Goal: Book appointment/travel/reservation

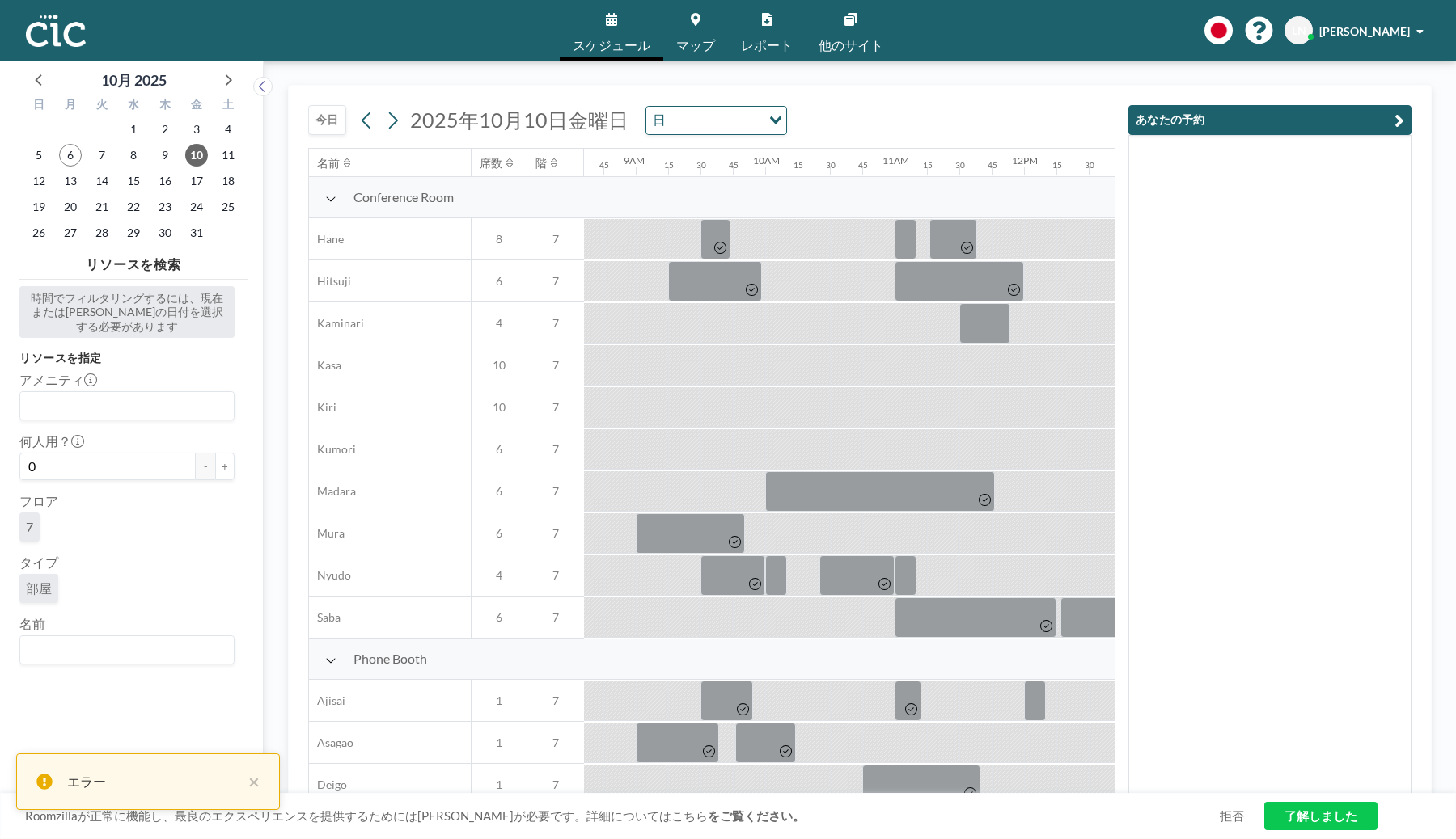
scroll to position [0, 1132]
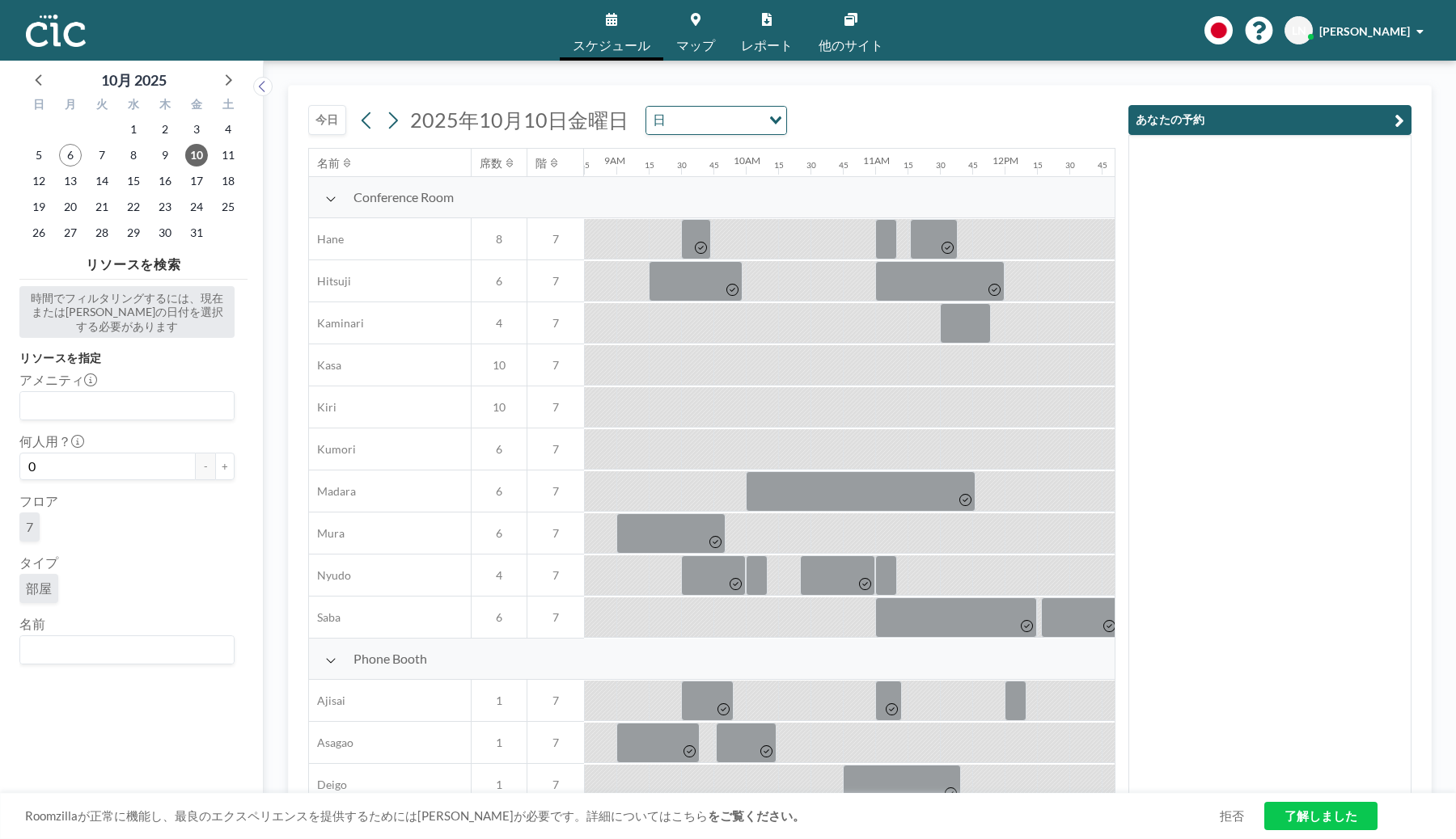
drag, startPoint x: 330, startPoint y: 109, endPoint x: 325, endPoint y: 121, distance: 13.0
click at [330, 109] on button "今日" at bounding box center [327, 120] width 38 height 30
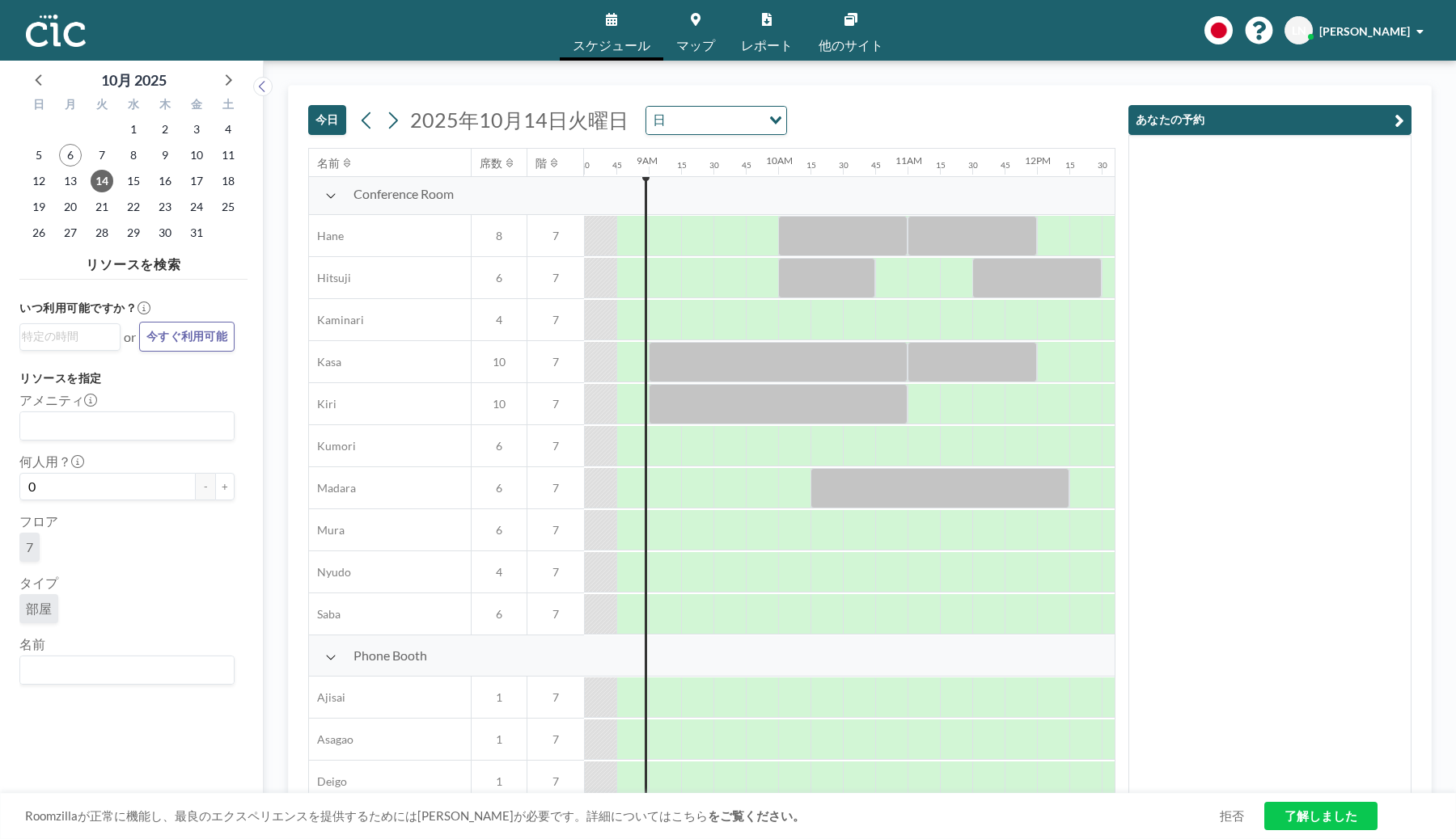
scroll to position [7, 1100]
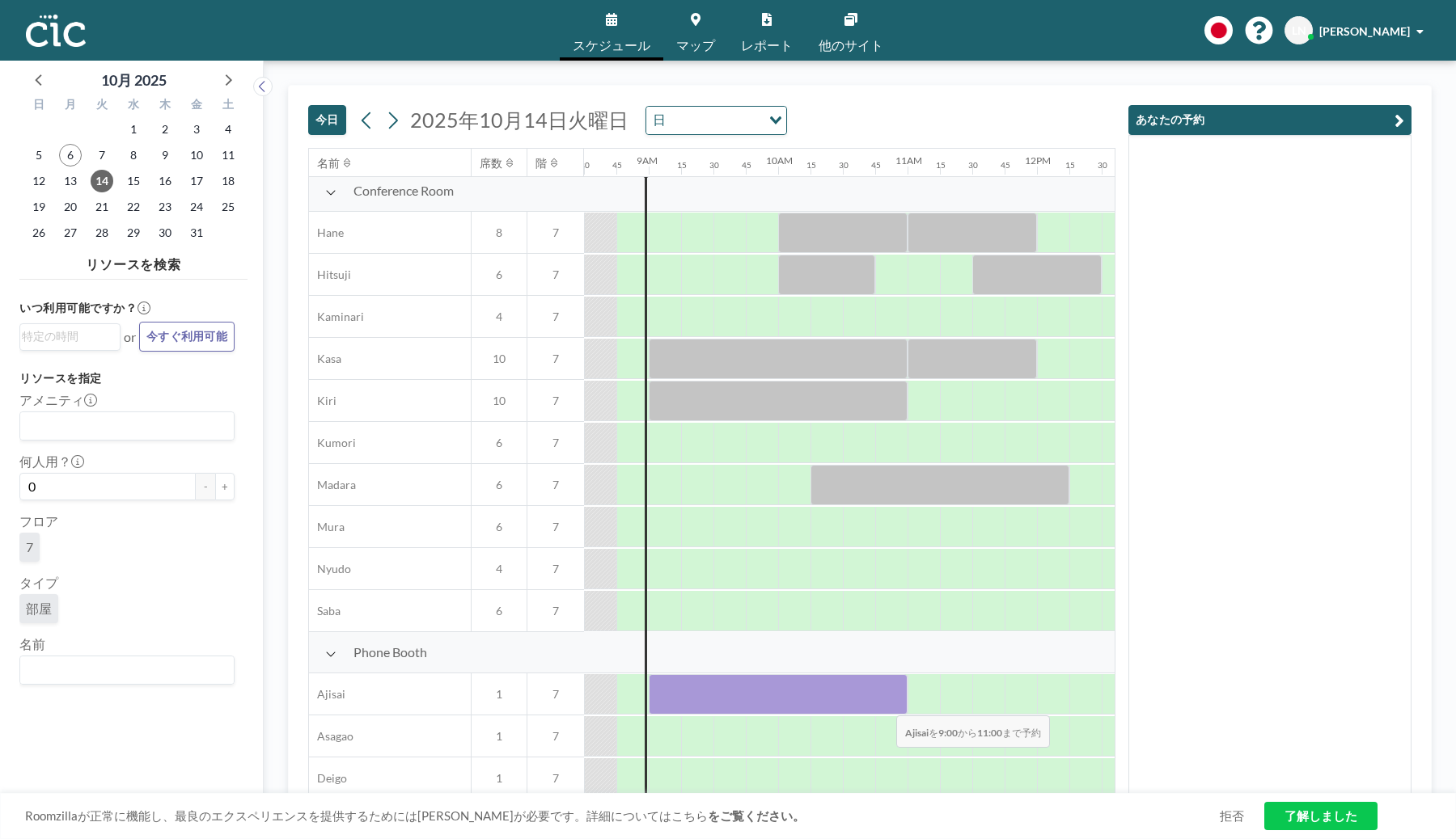
drag, startPoint x: 668, startPoint y: 689, endPoint x: 883, endPoint y: 705, distance: 215.6
click at [883, 705] on div at bounding box center [778, 695] width 259 height 40
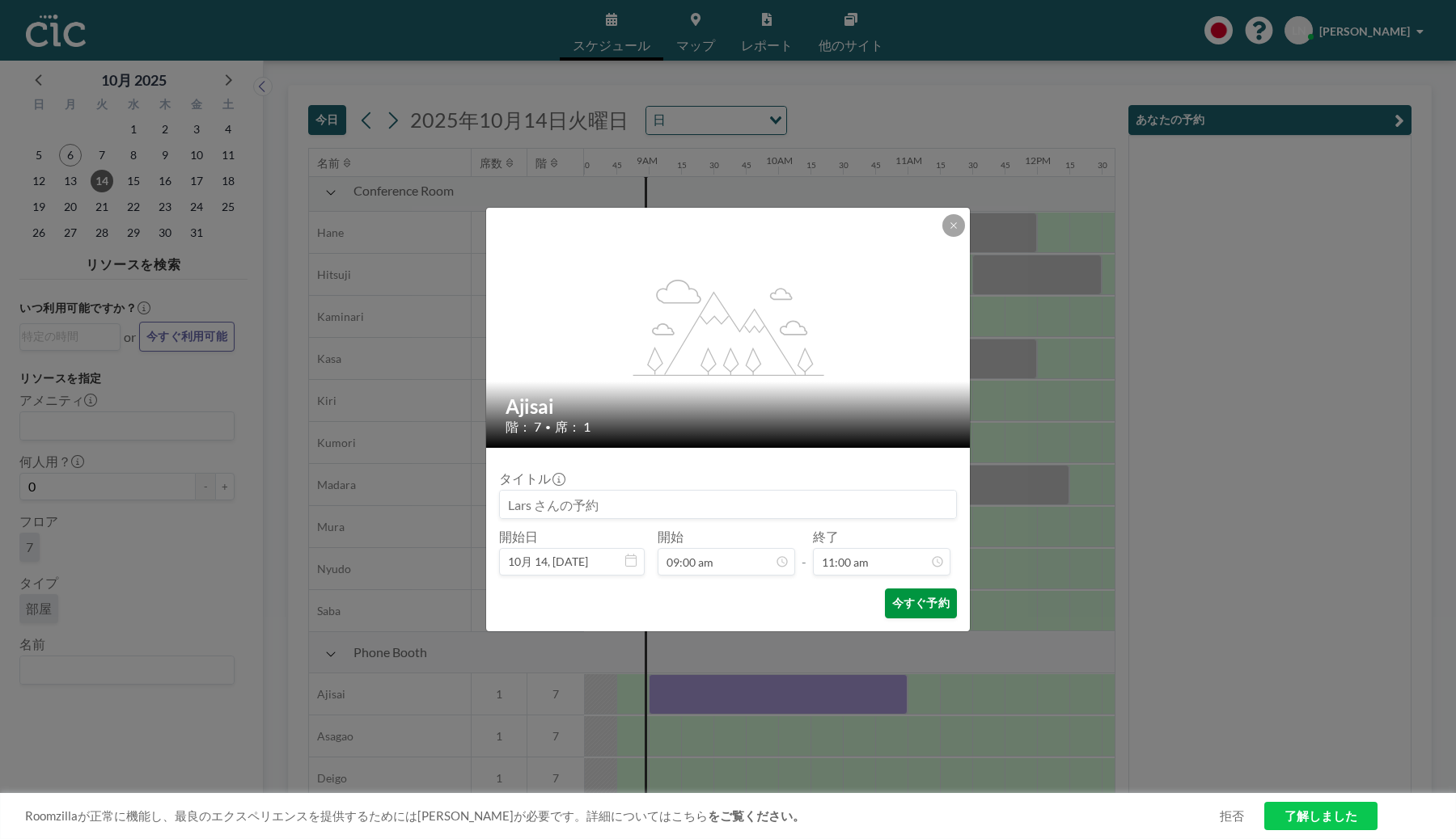
click at [925, 609] on button "今すぐ予約" at bounding box center [920, 604] width 72 height 30
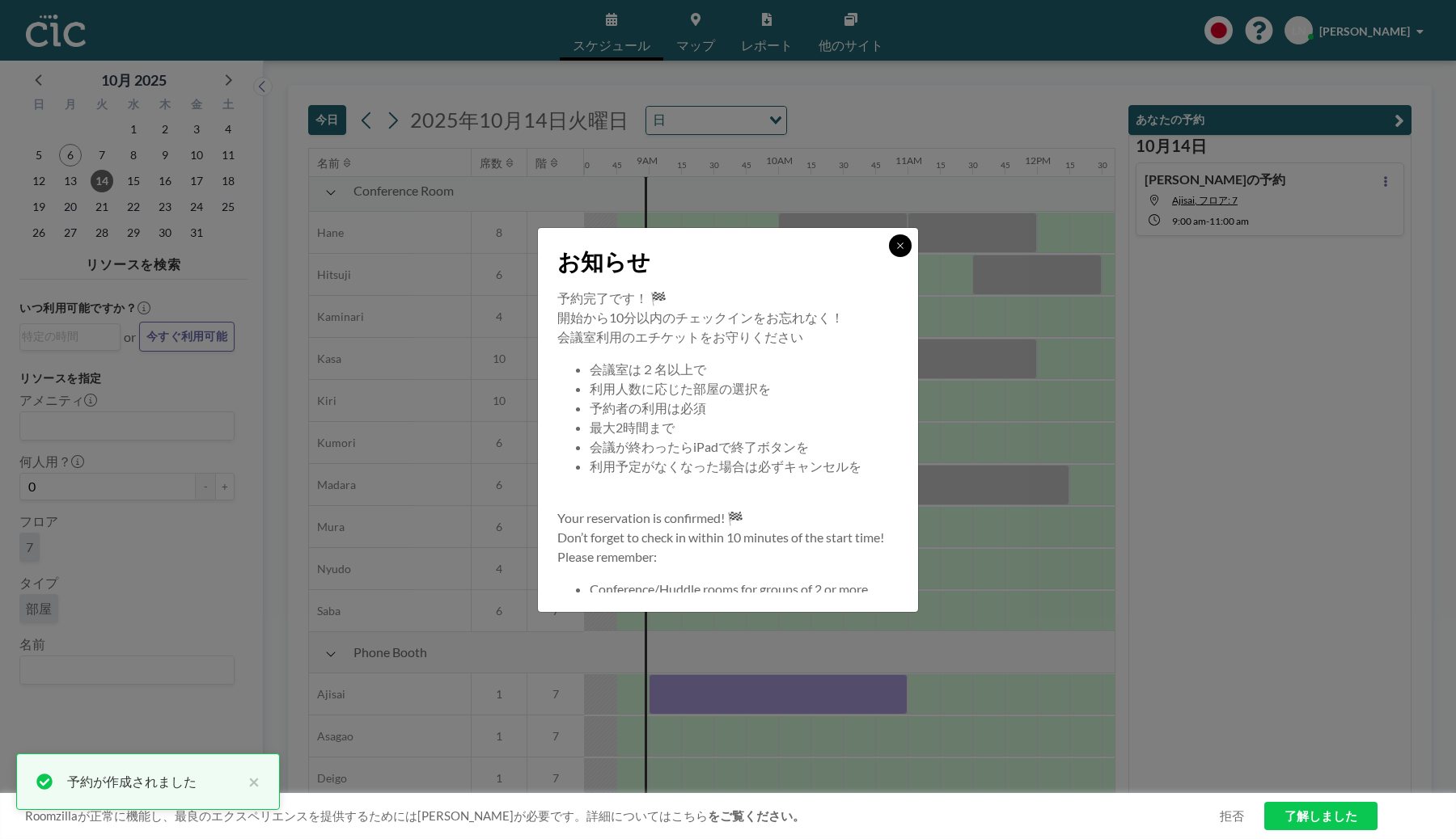
click at [894, 239] on button at bounding box center [900, 245] width 22 height 22
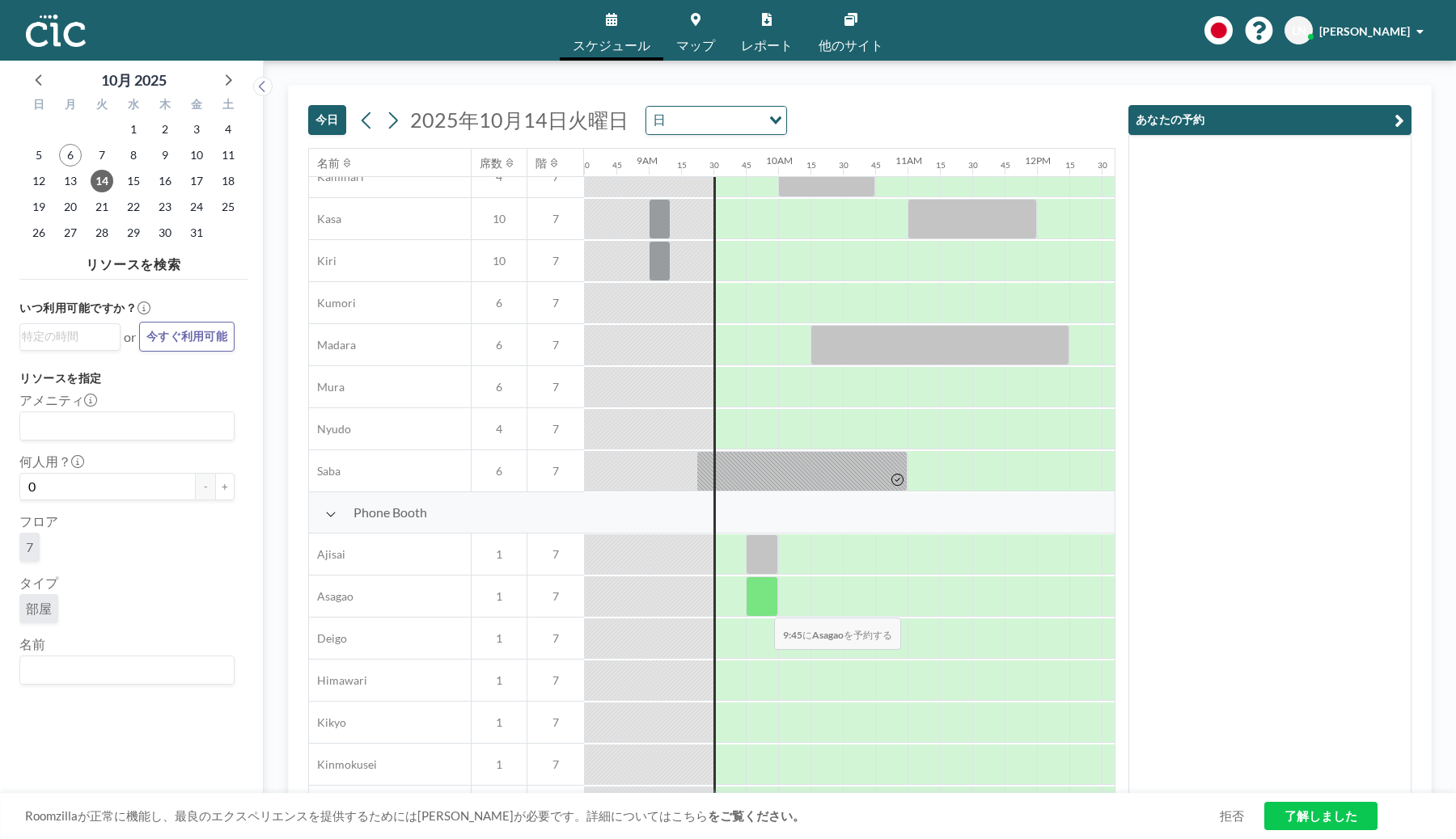
scroll to position [437, 1100]
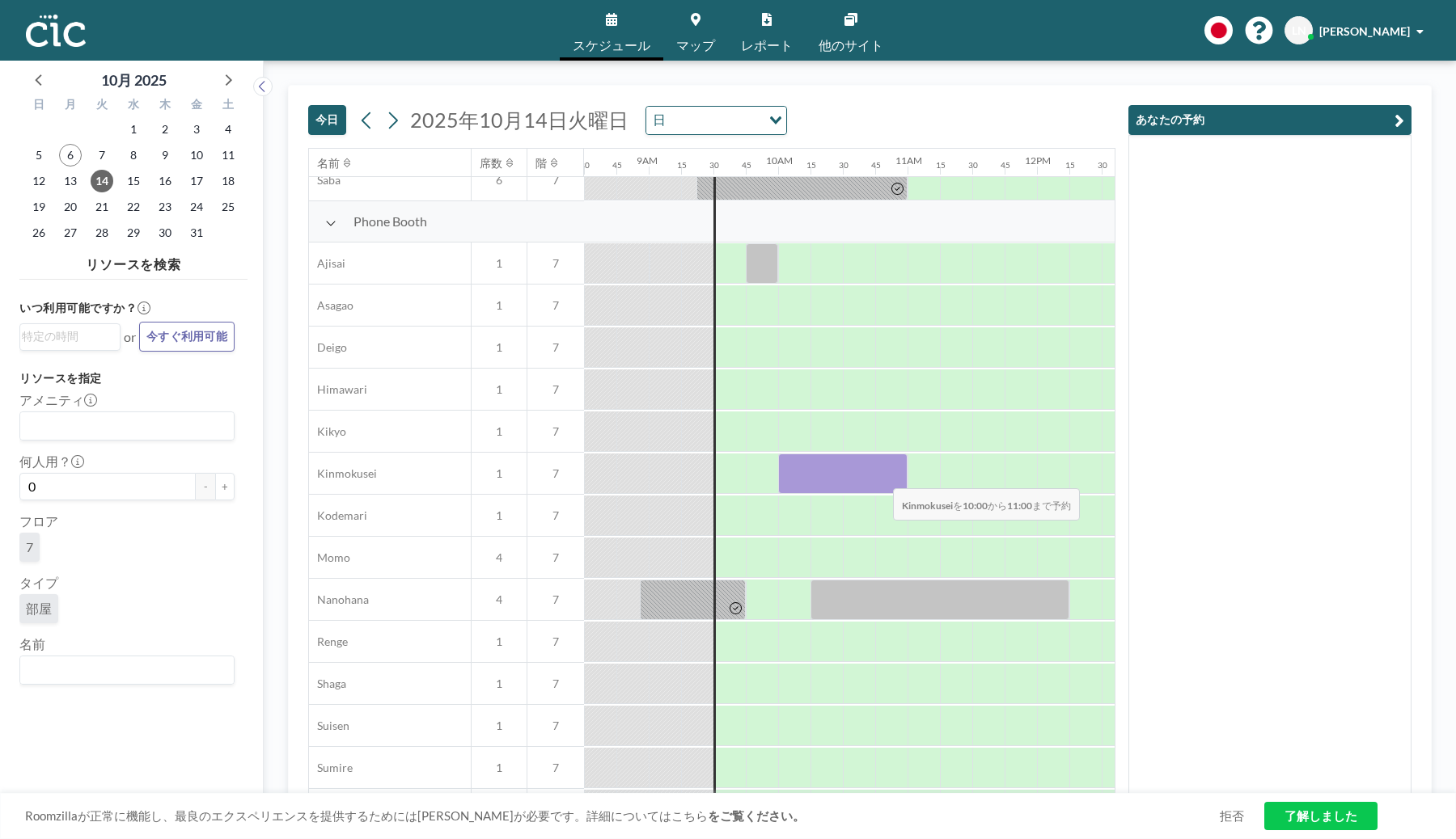
drag, startPoint x: 799, startPoint y: 467, endPoint x: 881, endPoint y: 478, distance: 82.7
click at [881, 478] on div at bounding box center [843, 474] width 130 height 40
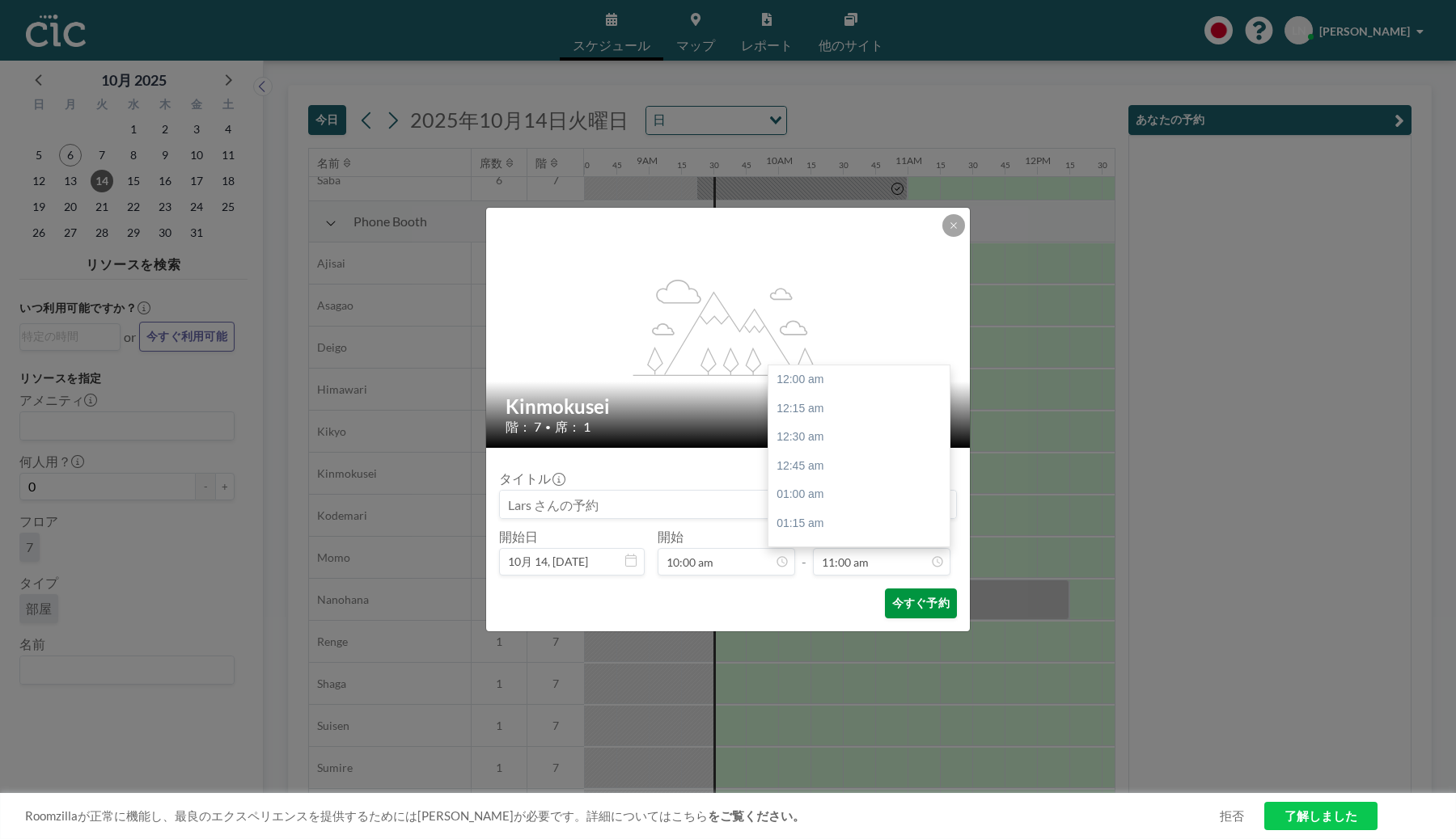
scroll to position [1266, 0]
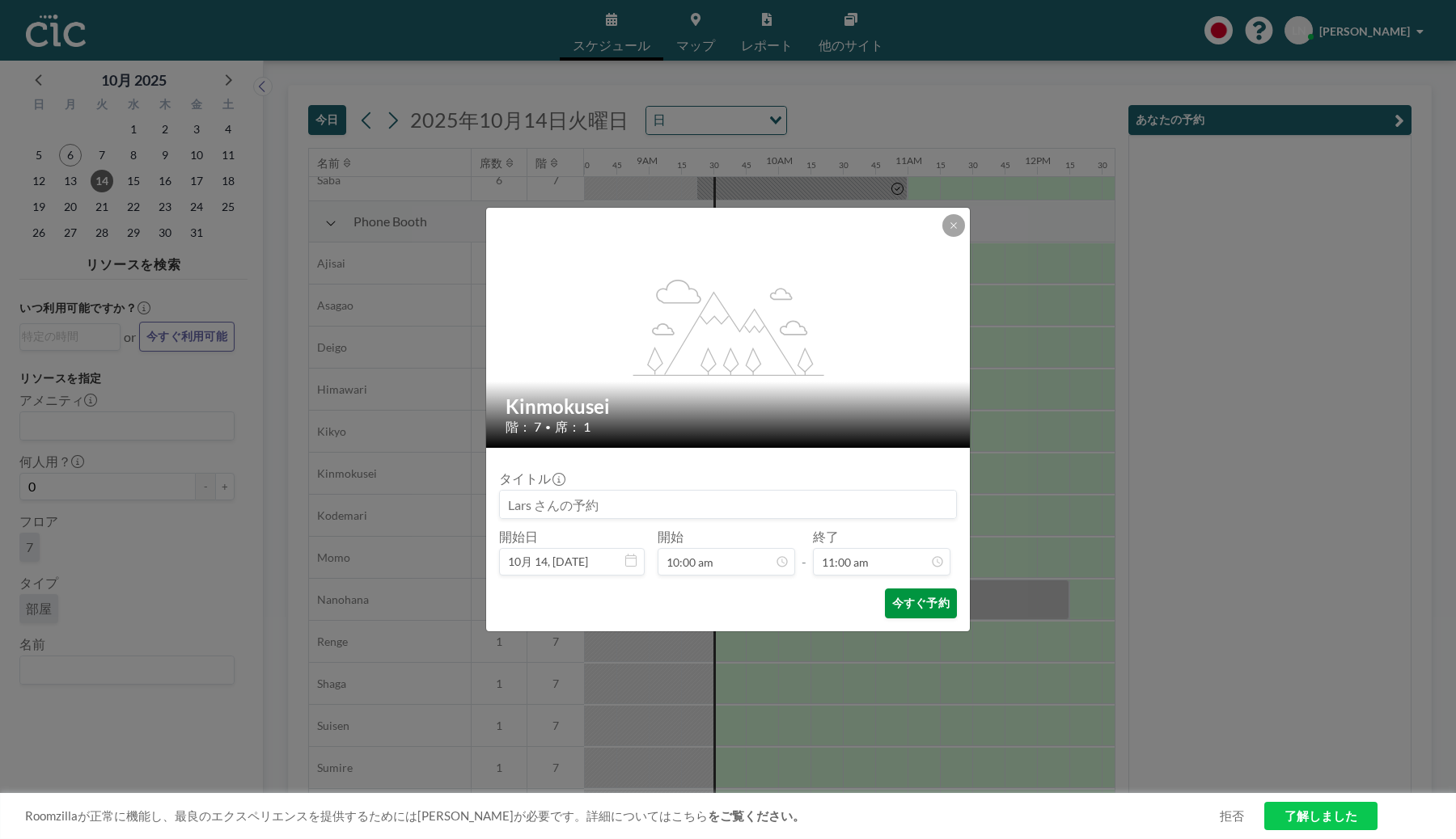
click at [929, 605] on button "今すぐ予約" at bounding box center [920, 604] width 72 height 30
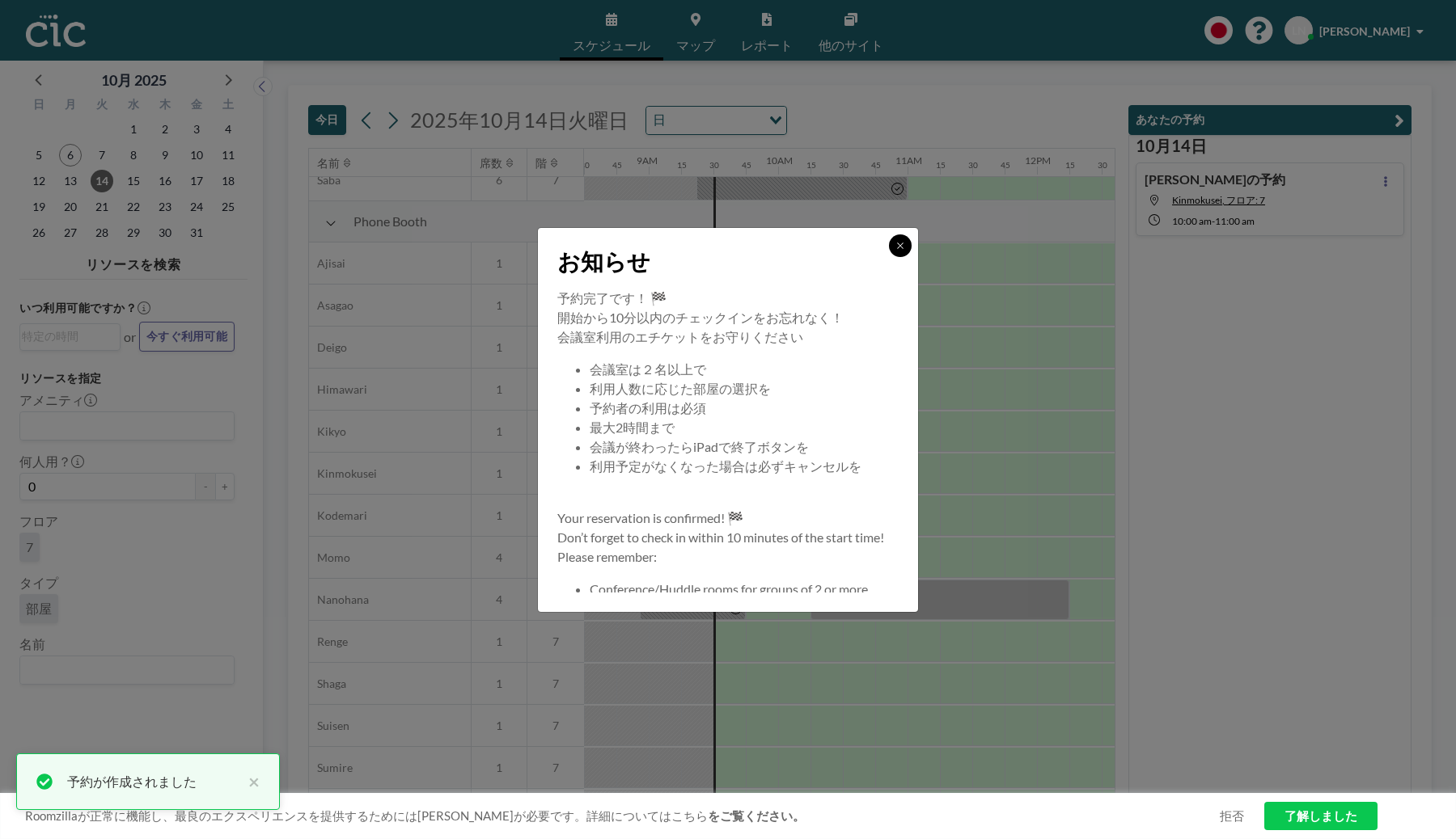
click at [891, 241] on div at bounding box center [900, 245] width 22 height 22
click at [901, 249] on icon at bounding box center [901, 246] width 10 height 10
